Goal: Transaction & Acquisition: Download file/media

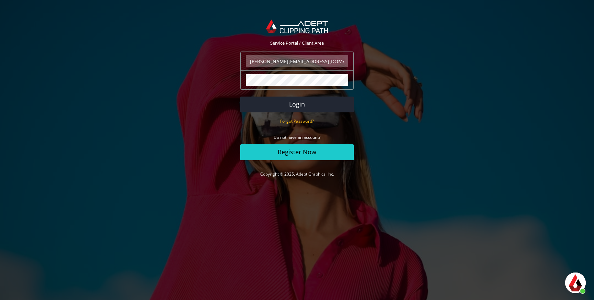
scroll to position [179, 0]
click at [306, 105] on button "Login" at bounding box center [296, 105] width 113 height 16
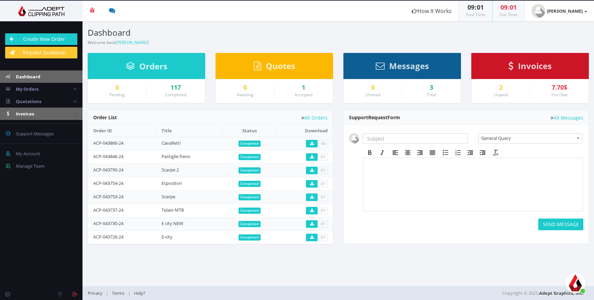
click at [34, 114] on span "Invoices" at bounding box center [25, 114] width 18 height 6
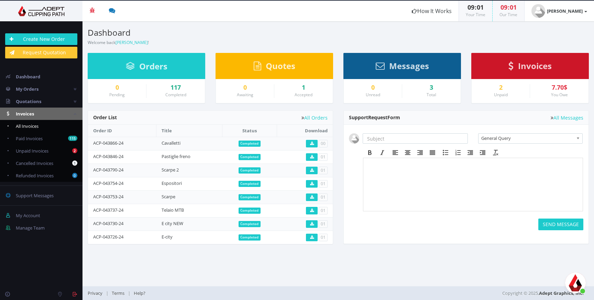
click at [37, 126] on span "All Invoices" at bounding box center [27, 126] width 23 height 6
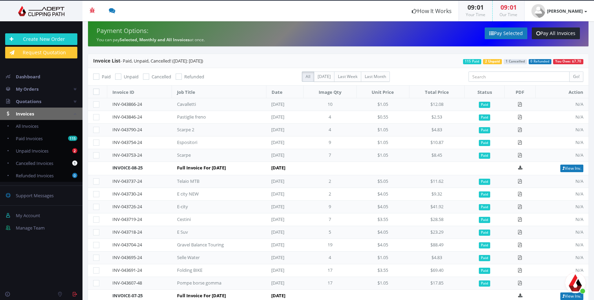
scroll to position [1, 0]
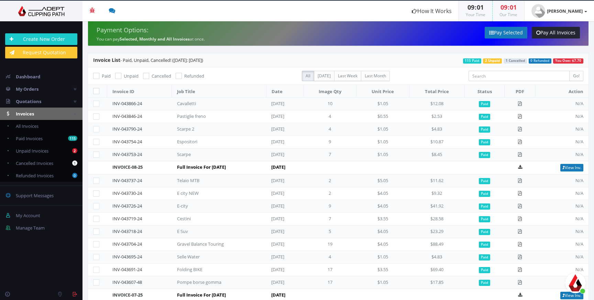
click at [518, 153] on td at bounding box center [520, 155] width 31 height 13
click at [522, 154] on icon at bounding box center [520, 154] width 4 height 4
click at [521, 140] on icon at bounding box center [520, 142] width 4 height 4
click at [522, 129] on icon at bounding box center [520, 129] width 4 height 4
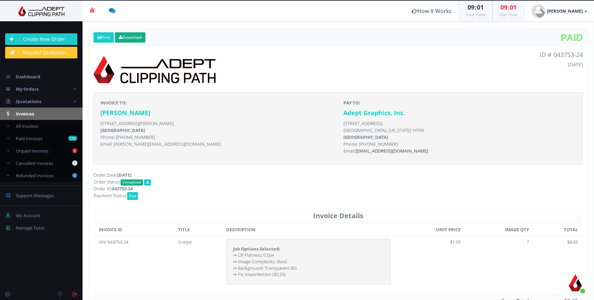
scroll to position [179, 0]
click at [137, 37] on link "Download" at bounding box center [130, 37] width 31 height 10
click at [142, 36] on link "Download" at bounding box center [130, 37] width 31 height 10
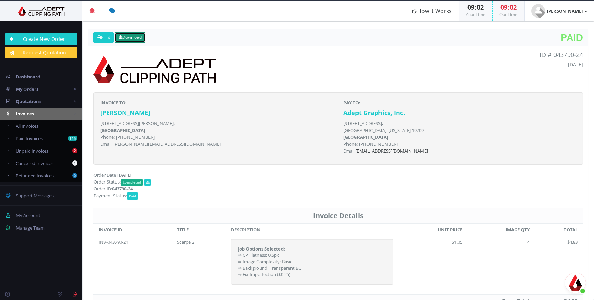
click at [134, 34] on link "Download" at bounding box center [130, 37] width 31 height 10
